Goal: Find contact information: Find contact information

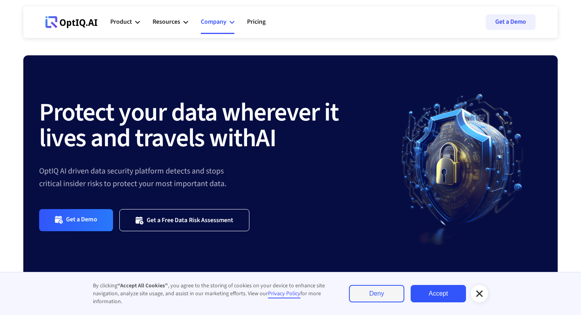
click at [216, 20] on div "Company" at bounding box center [214, 22] width 26 height 11
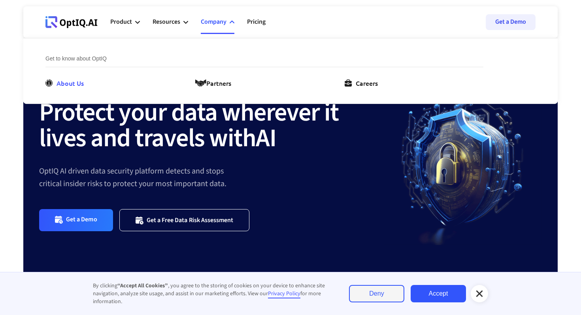
click at [77, 82] on div "About Us" at bounding box center [69, 82] width 27 height 9
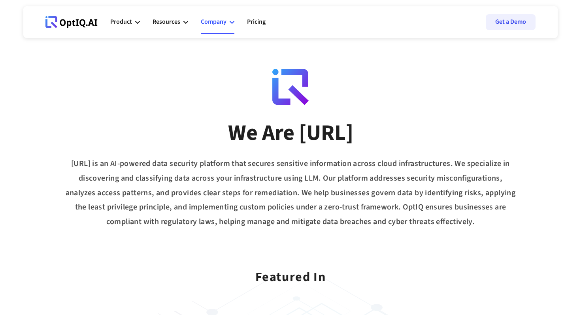
click at [231, 21] on icon at bounding box center [232, 22] width 5 height 5
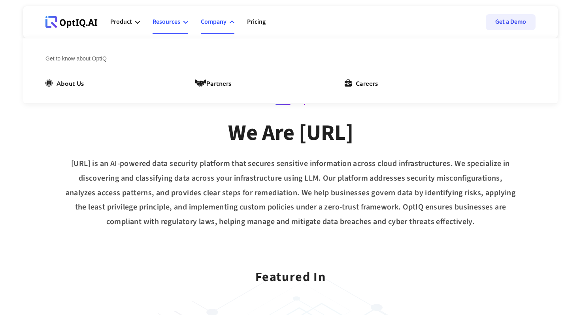
click at [184, 22] on icon at bounding box center [185, 22] width 5 height 3
click at [137, 22] on icon at bounding box center [137, 22] width 5 height 5
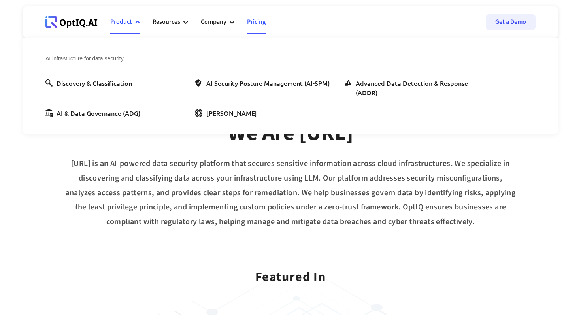
click at [255, 23] on link "Pricing" at bounding box center [256, 22] width 19 height 24
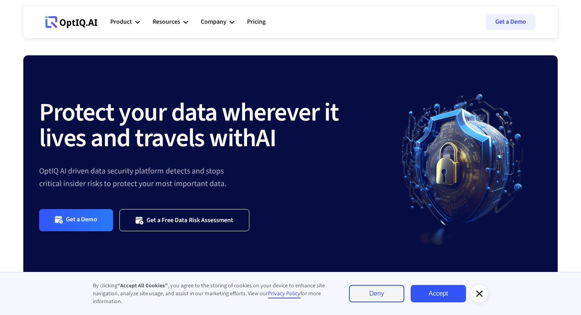
click at [422, 288] on link "Accept" at bounding box center [437, 293] width 55 height 17
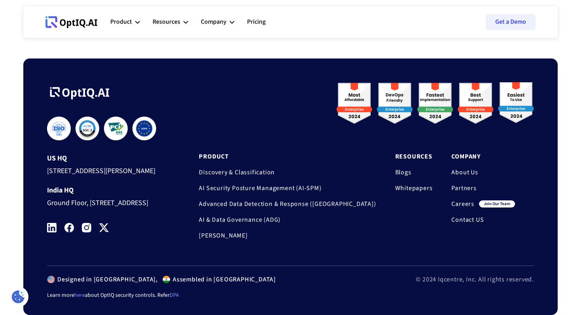
scroll to position [2646, 0]
click at [472, 216] on link "Contact US" at bounding box center [483, 220] width 64 height 8
